Goal: Check status

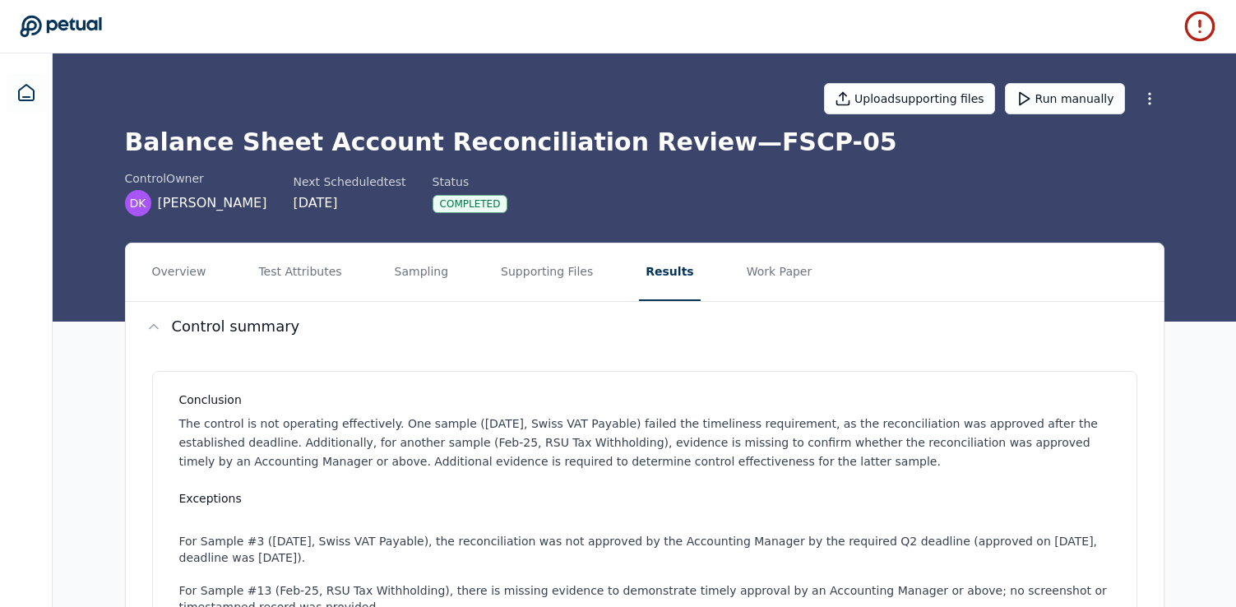
scroll to position [0, 573]
